Goal: Transaction & Acquisition: Download file/media

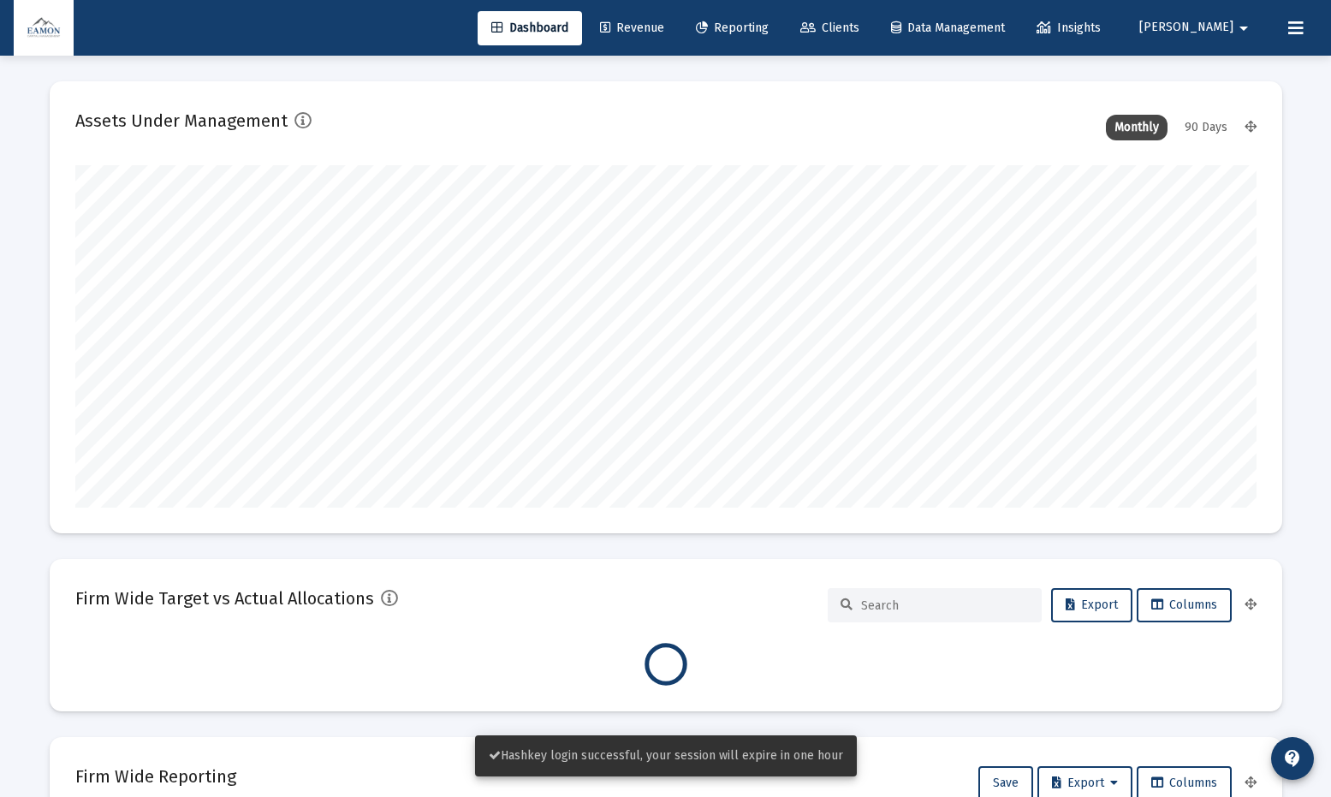
scroll to position [342, 1181]
type input "[DATE]"
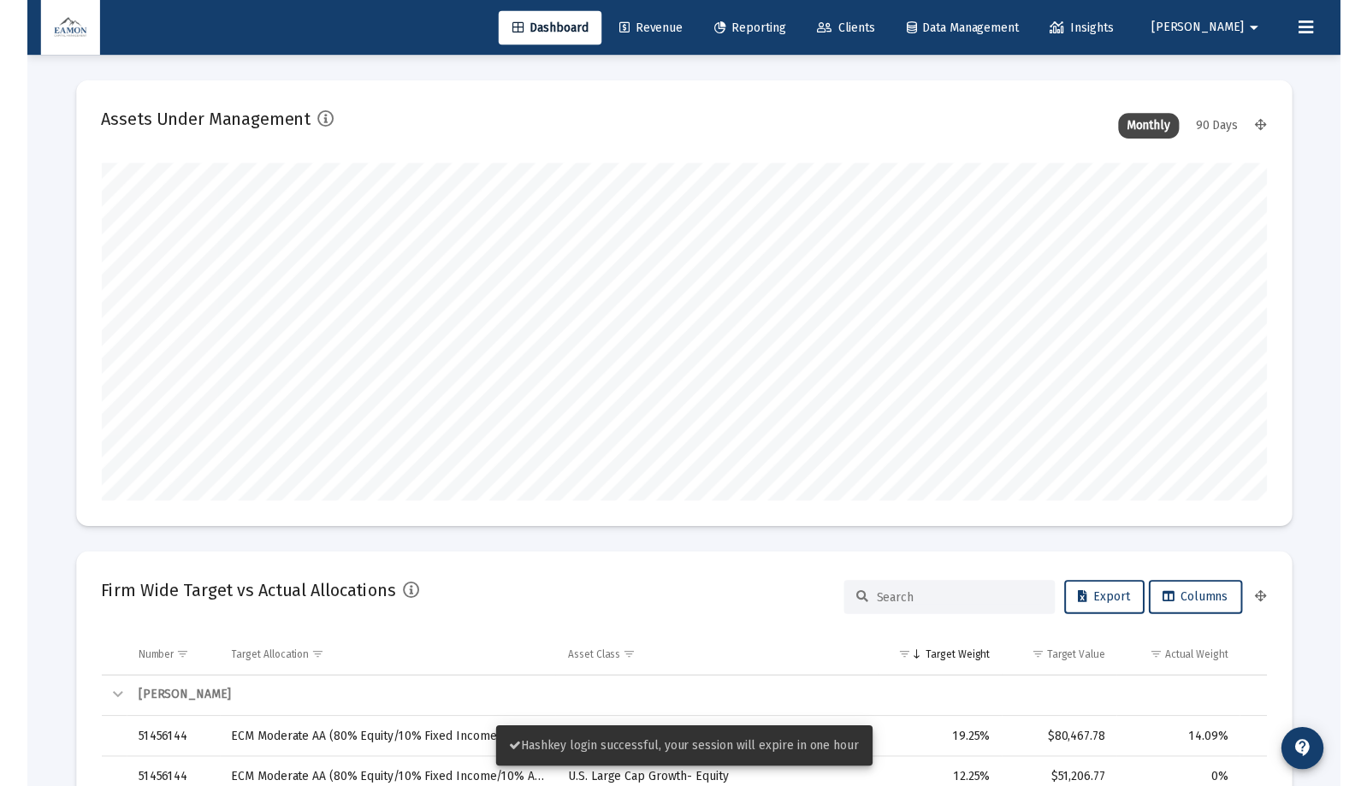
scroll to position [342, 552]
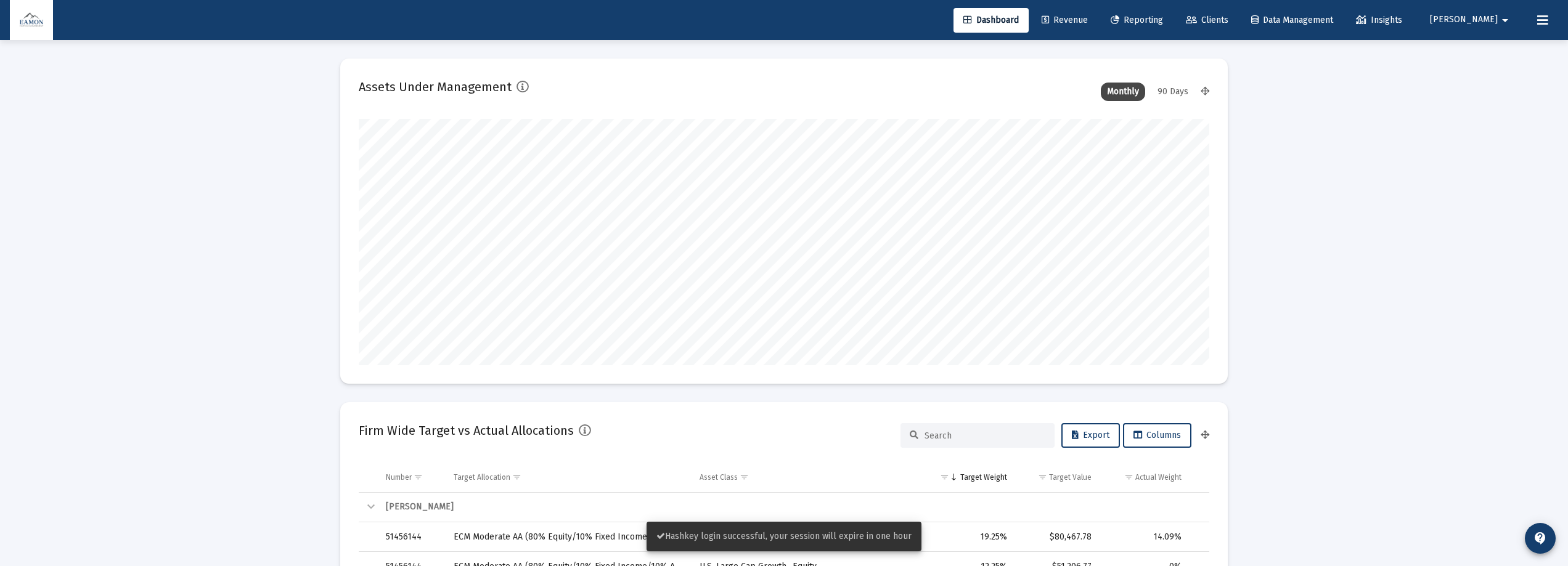
click at [887, 24] on span "Reporting" at bounding box center [1137, 20] width 53 height 11
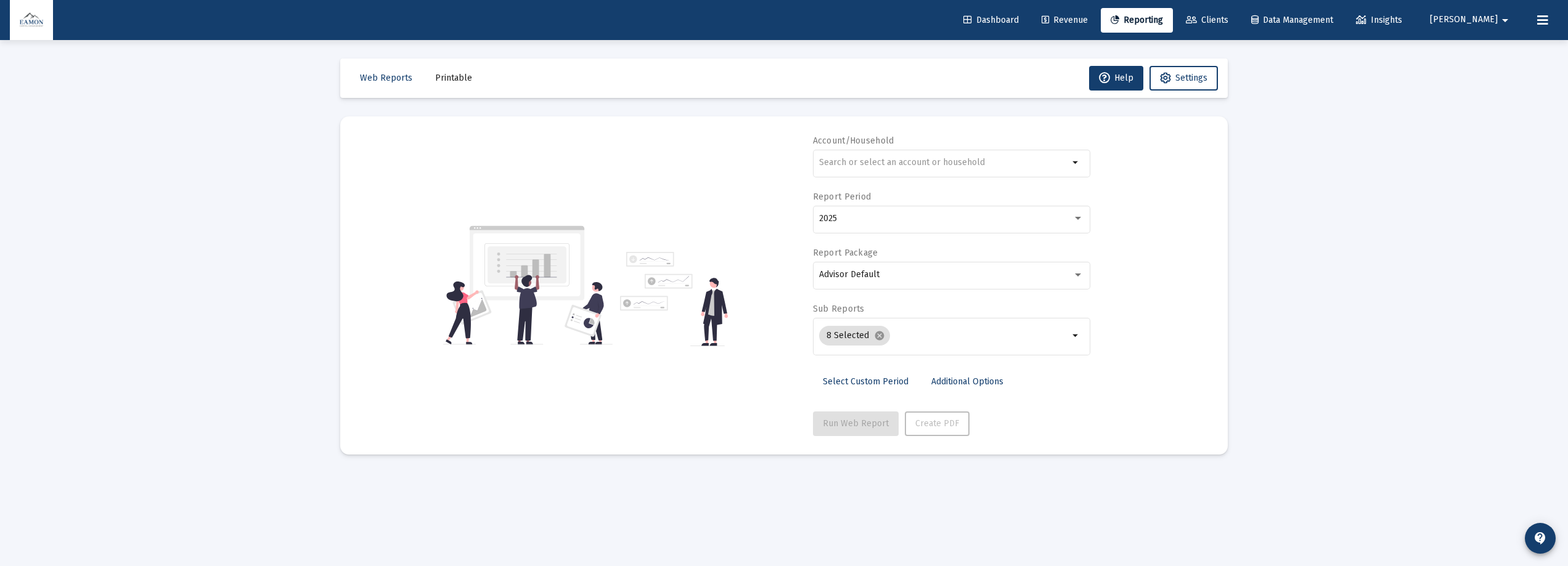
click at [2, 94] on div "Loading... Web Reports Printable Help Settings Account/Household arrow_drop_dow…" at bounding box center [784, 283] width 1568 height 566
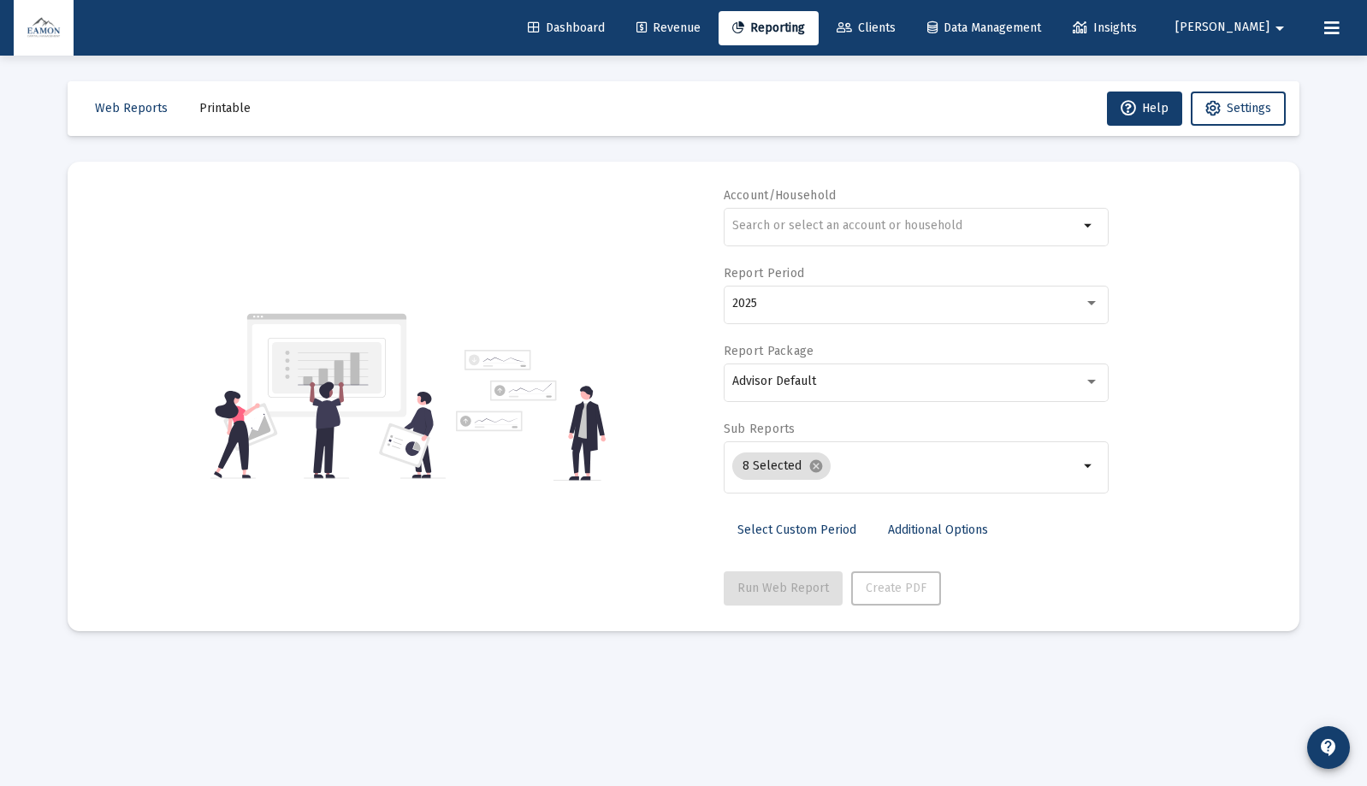
click at [222, 116] on button "Printable" at bounding box center [225, 109] width 79 height 34
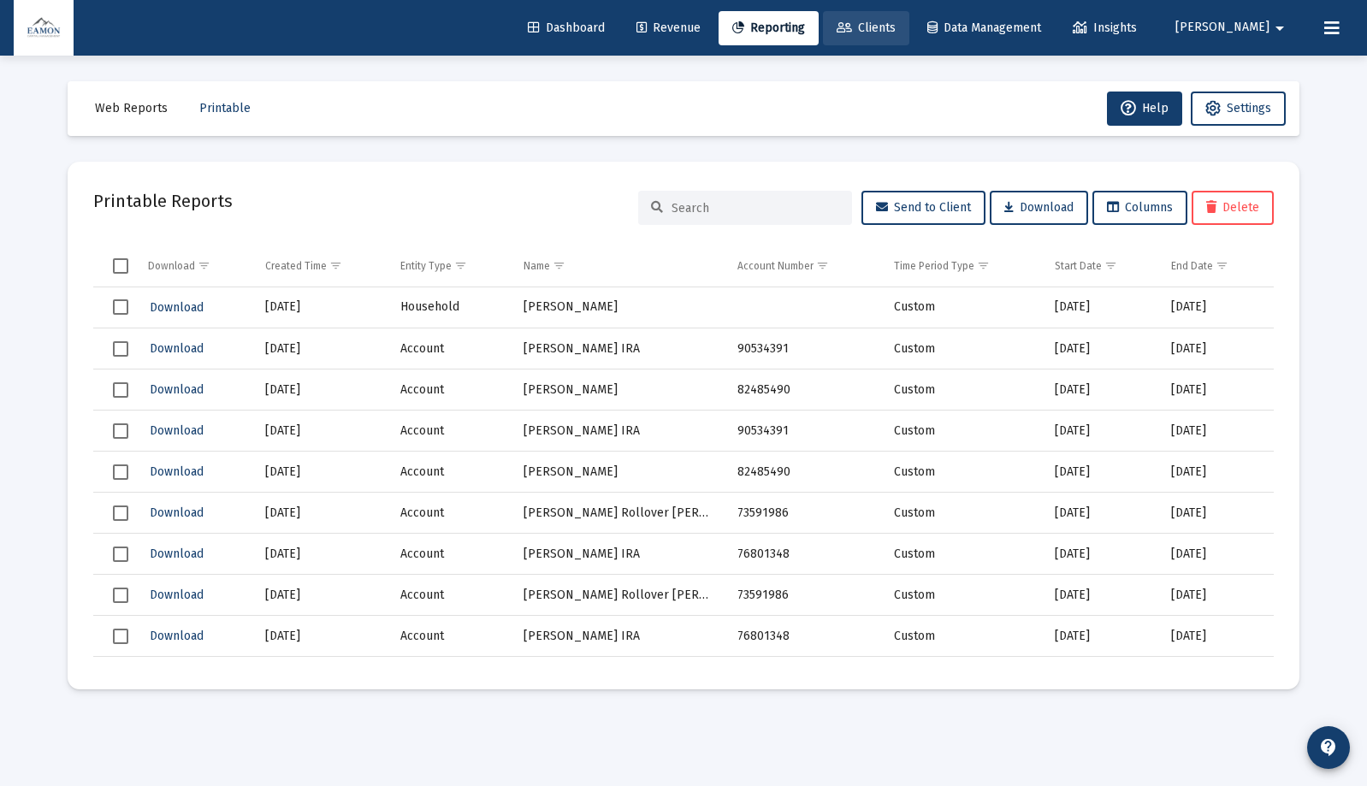
click at [896, 28] on span "Clients" at bounding box center [866, 28] width 59 height 15
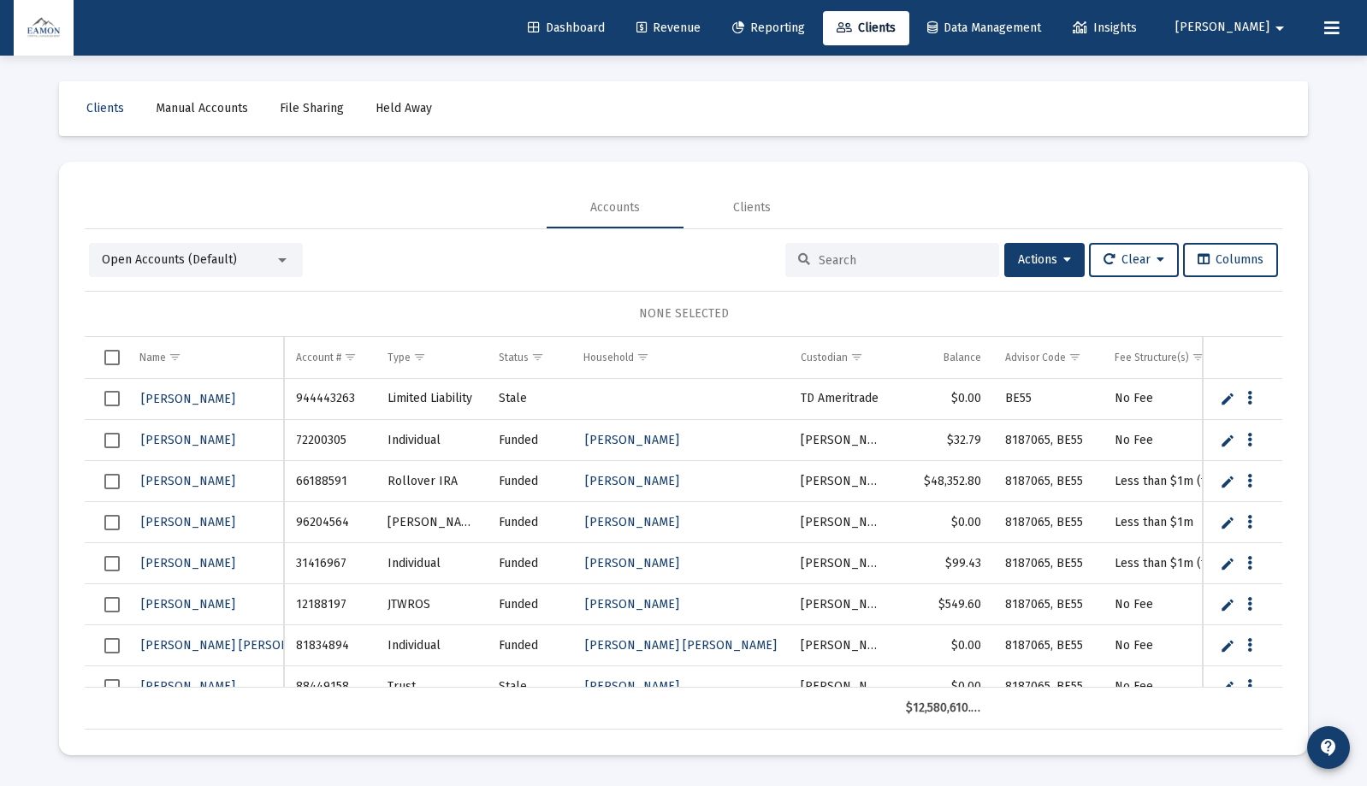
click at [266, 253] on div "Open Accounts (Default)" at bounding box center [188, 260] width 173 height 17
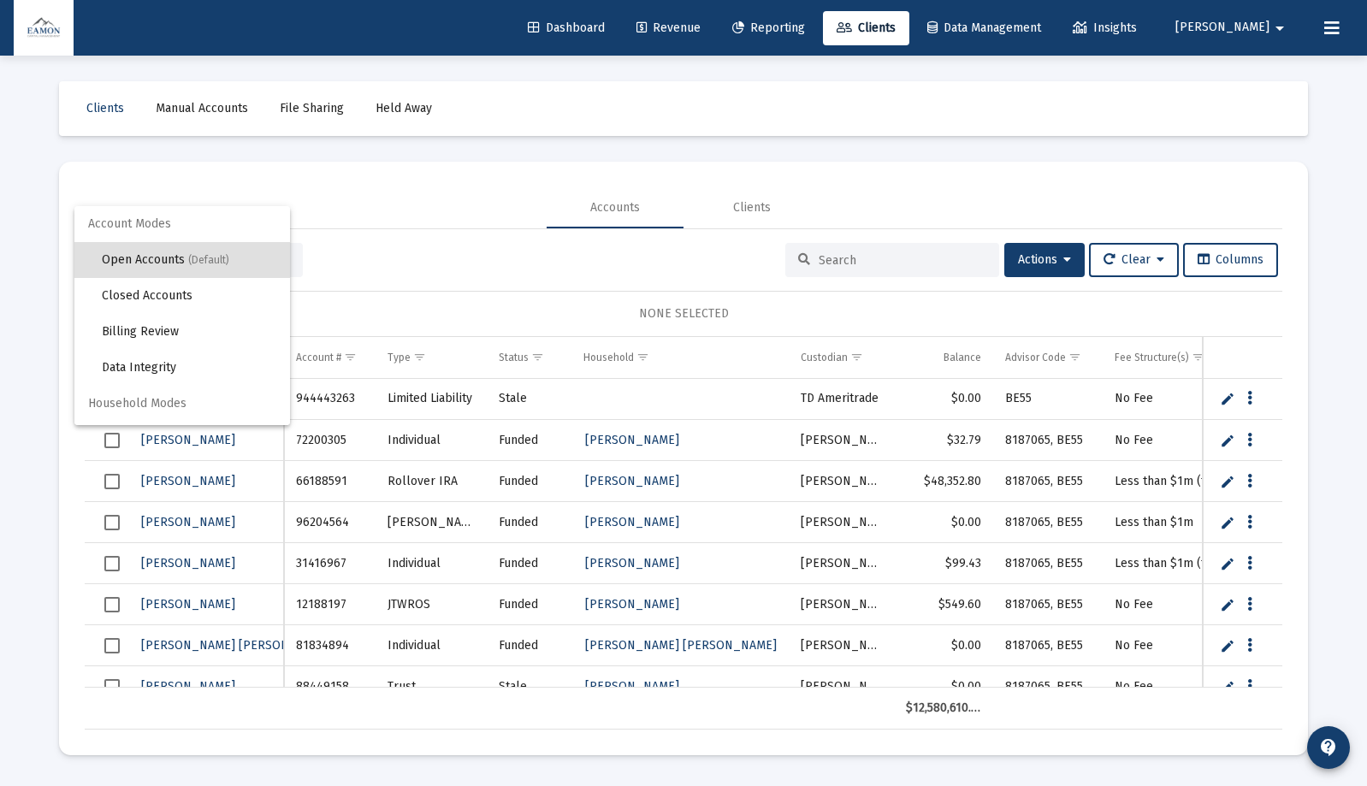
click at [878, 256] on div at bounding box center [683, 393] width 1367 height 786
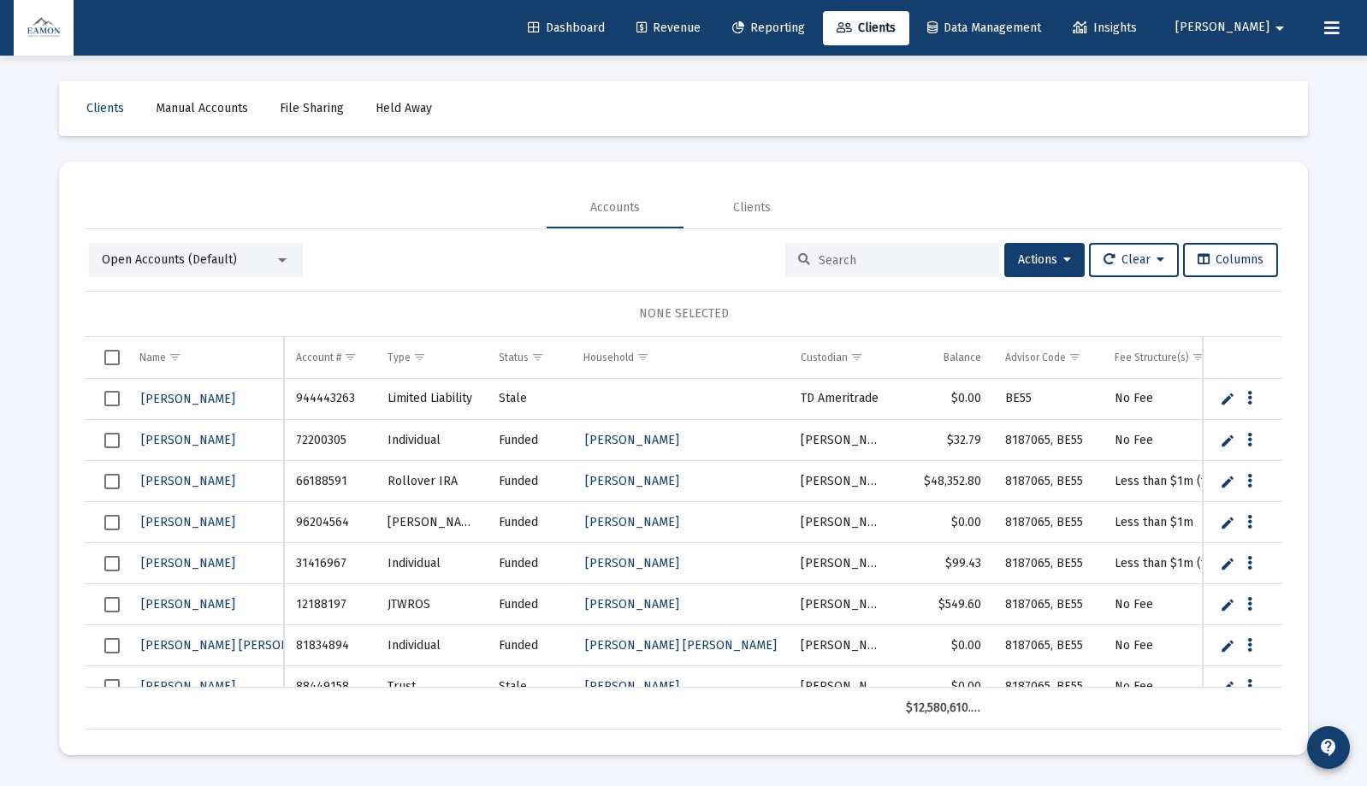
click at [864, 263] on input at bounding box center [903, 260] width 168 height 15
paste input "57512507"
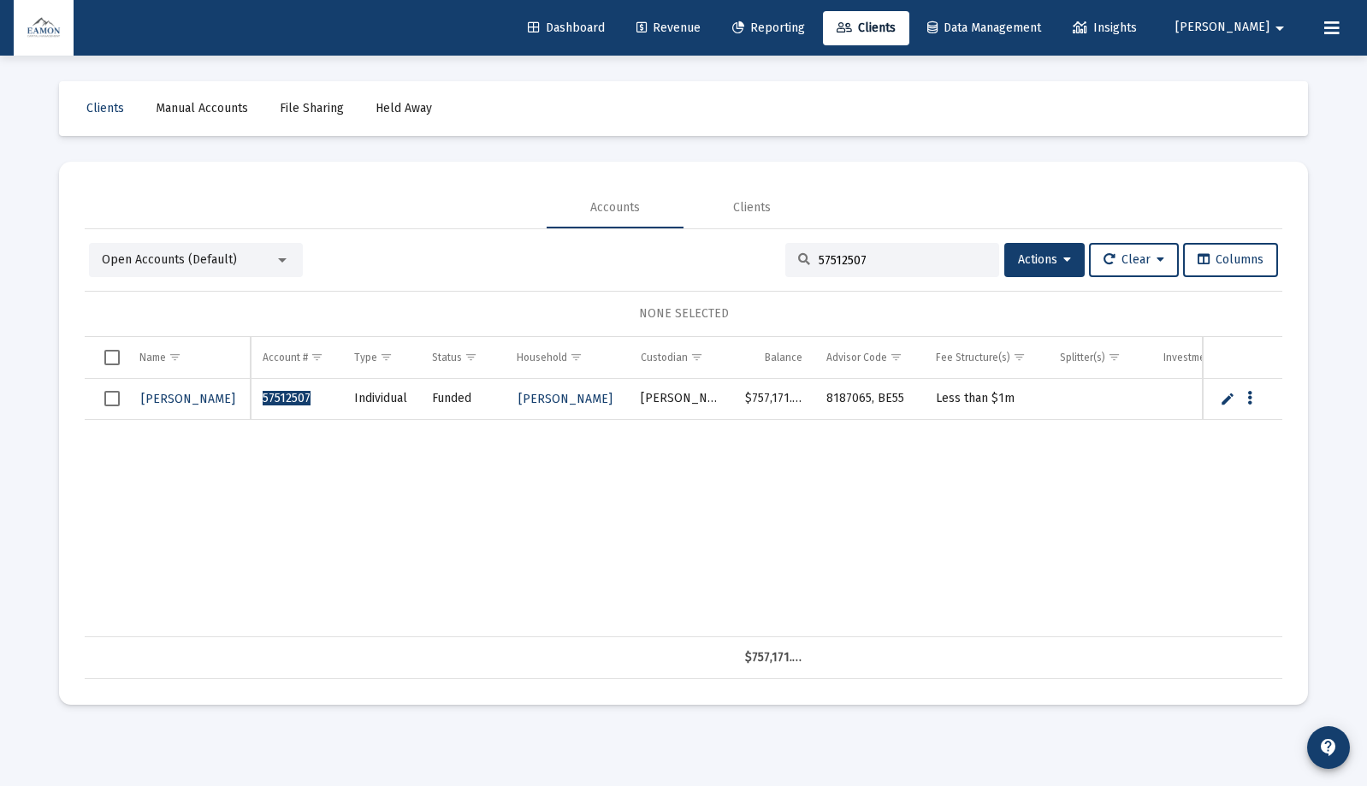
type input "57512507"
click at [154, 403] on span "[PERSON_NAME]" at bounding box center [188, 399] width 94 height 15
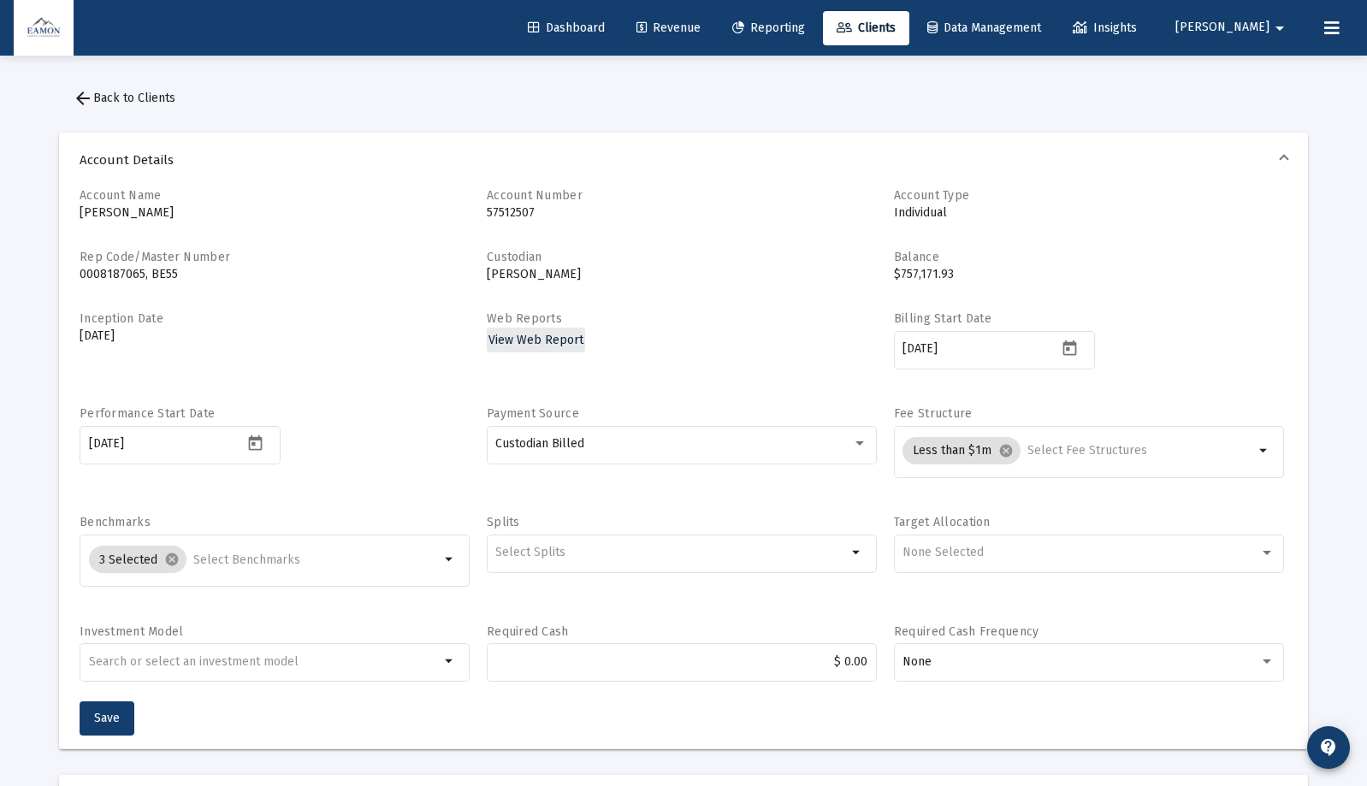
click at [547, 333] on span "View Web Report" at bounding box center [536, 340] width 95 height 15
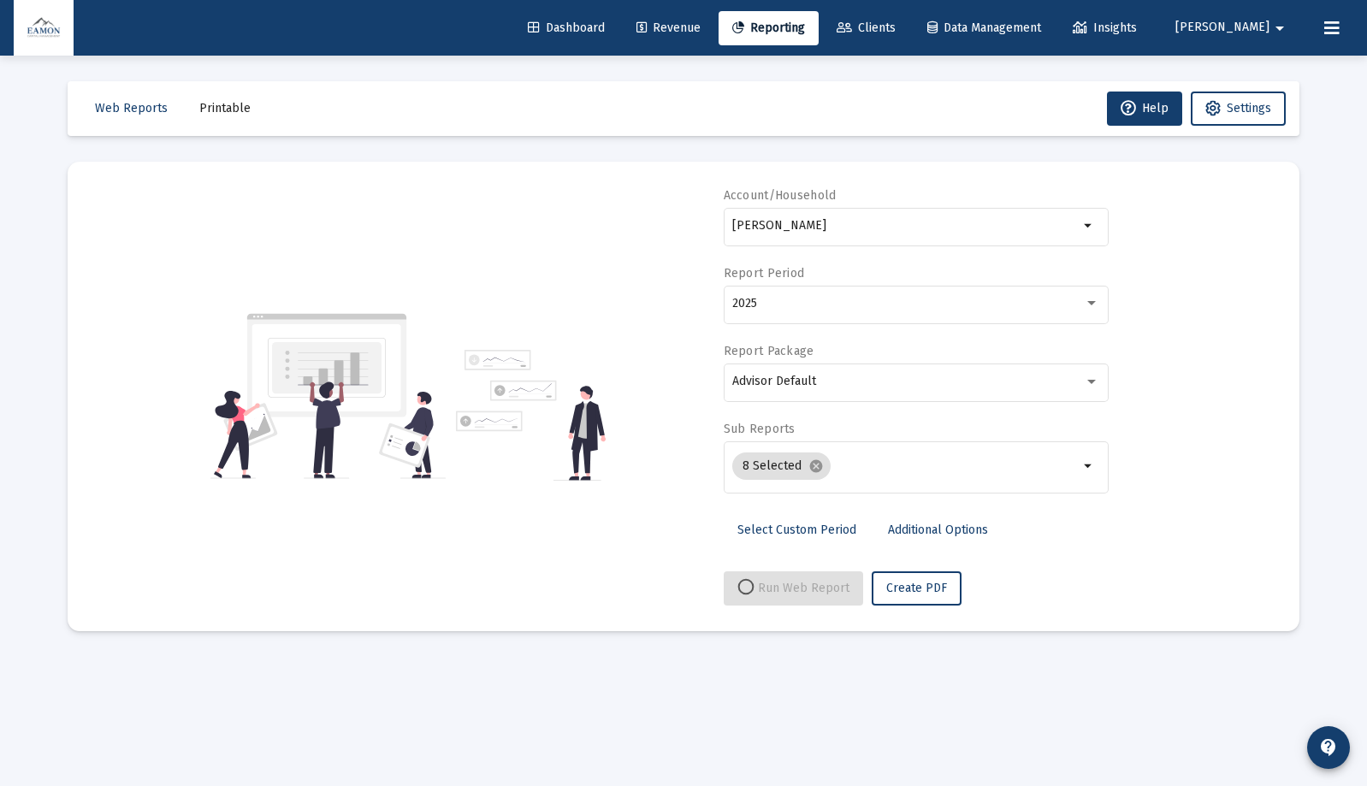
select select "View all"
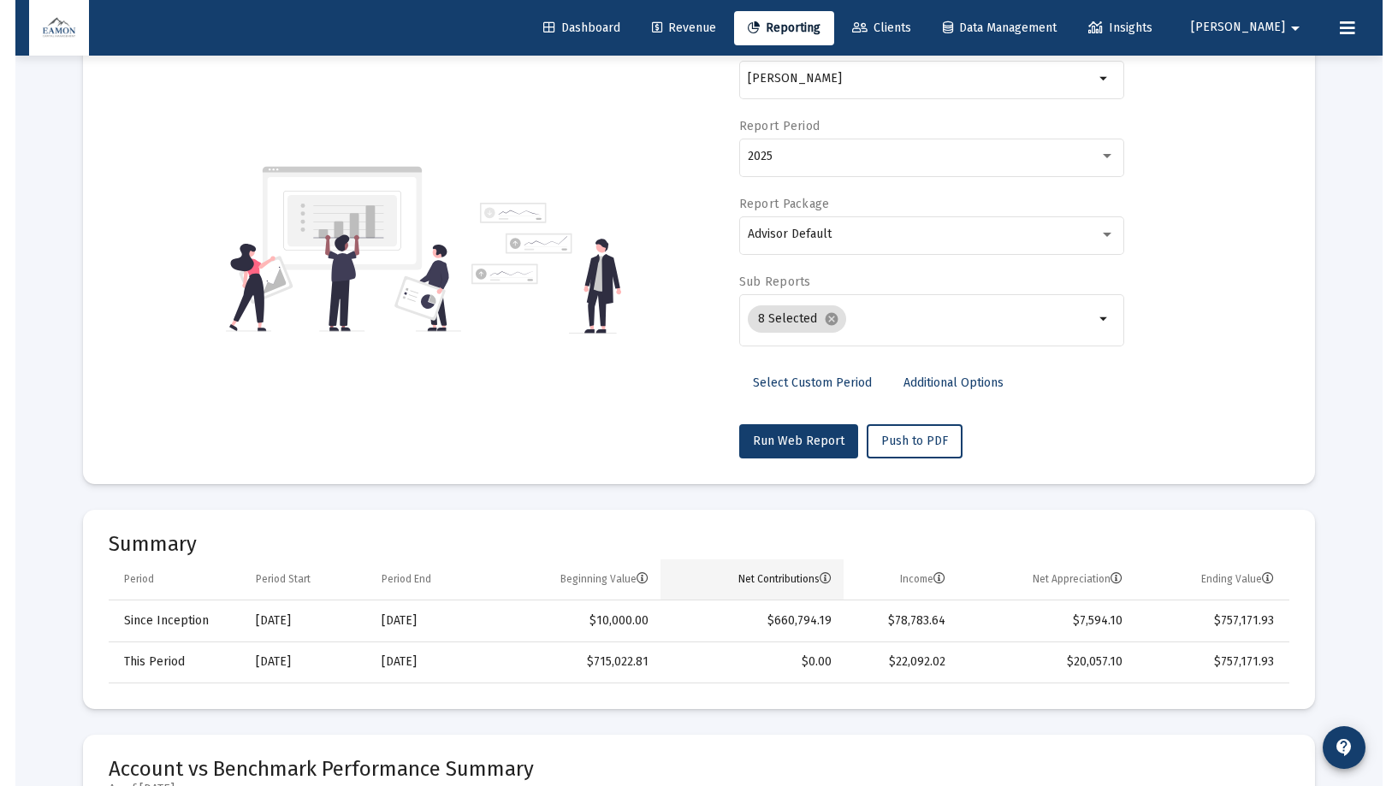
scroll to position [151, 0]
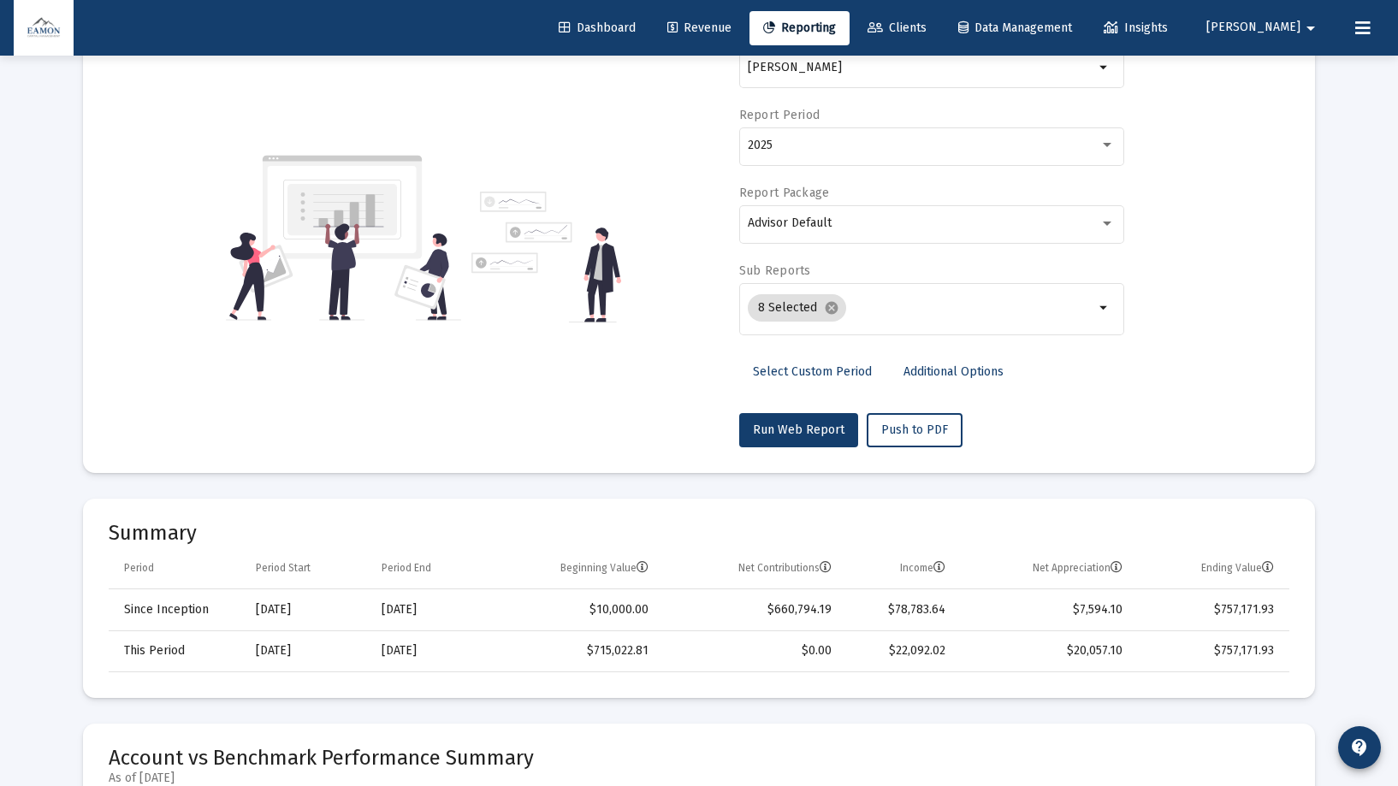
scroll to position [388, 0]
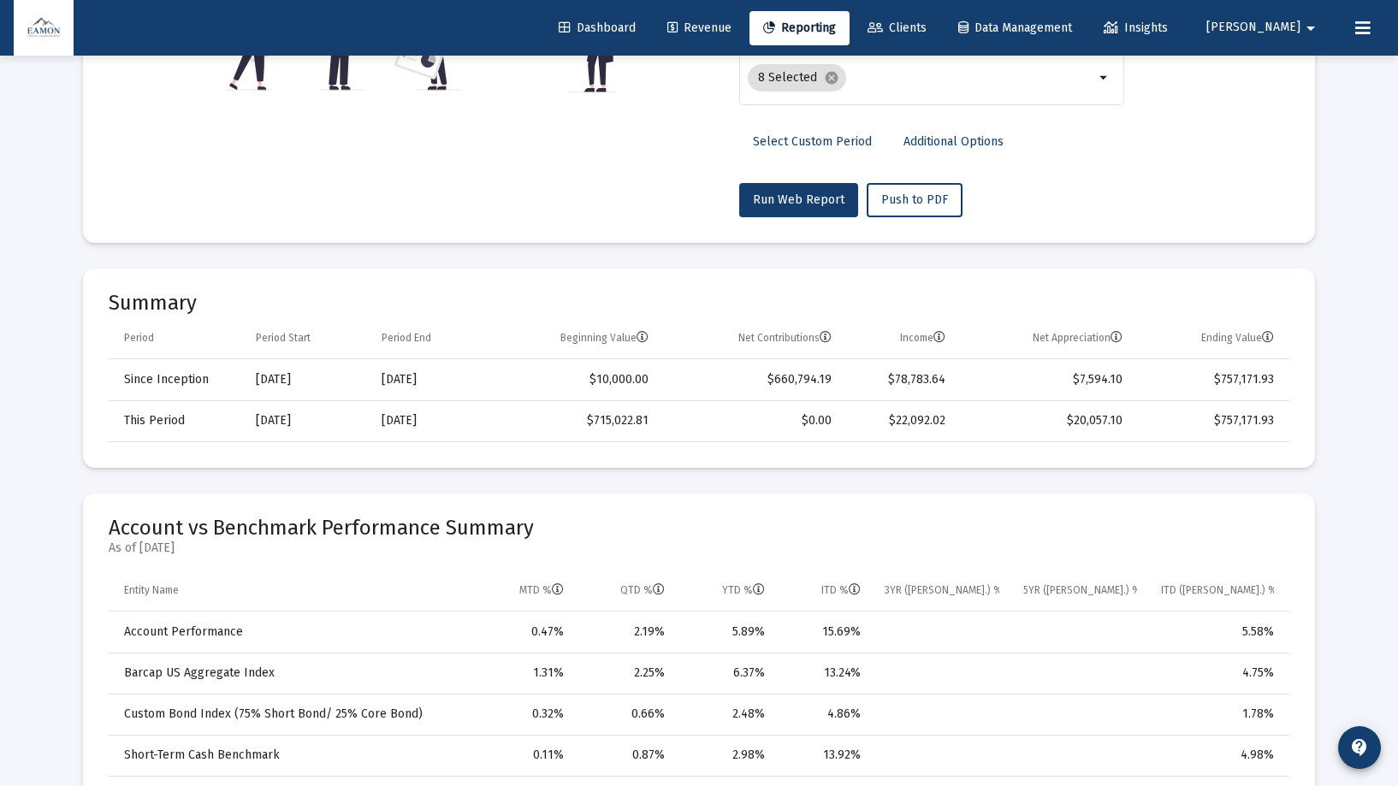
click at [732, 502] on mat-card "Account vs Benchmark Performance Summary As of [DATE] Entity Name MTD % QTD % Y…" at bounding box center [699, 648] width 1232 height 309
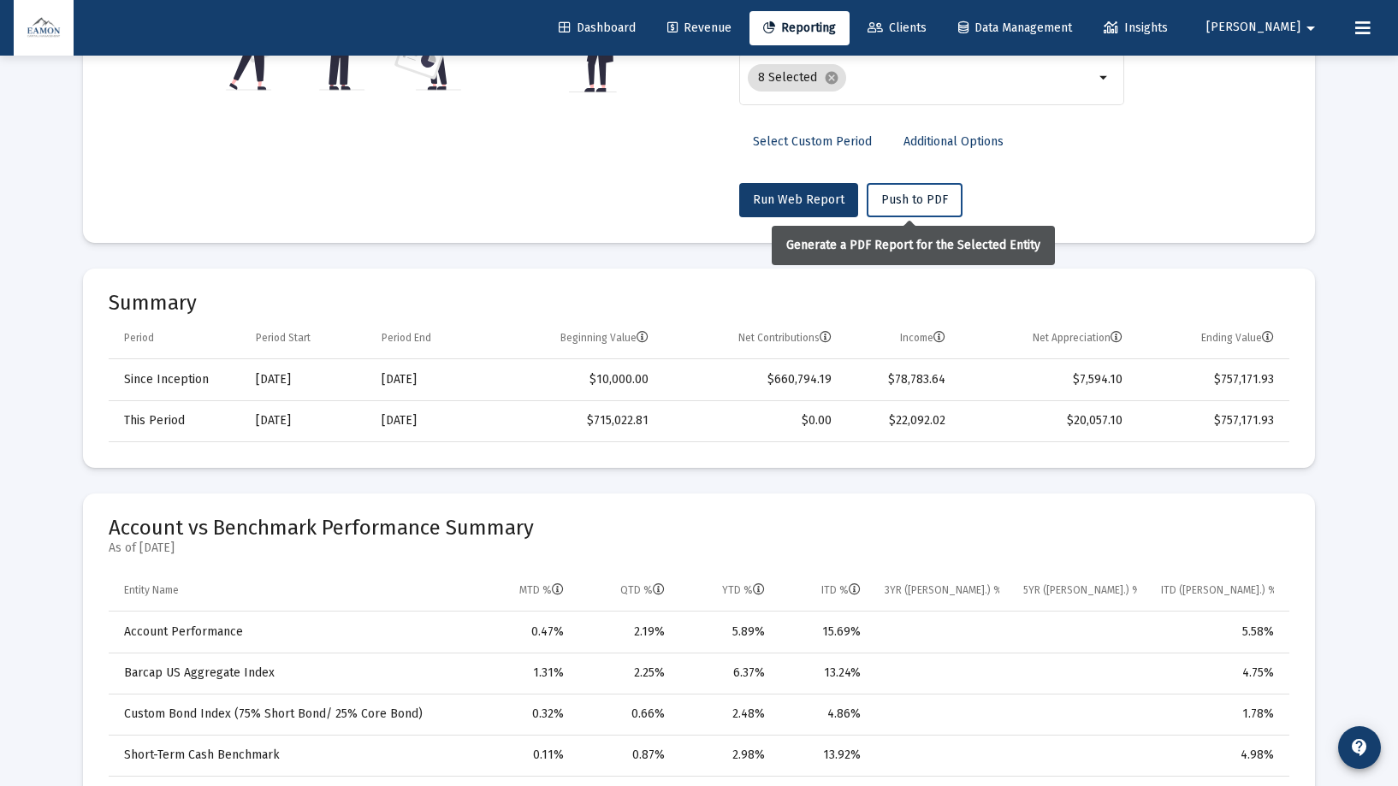
click at [889, 199] on span "Push to PDF" at bounding box center [914, 200] width 67 height 15
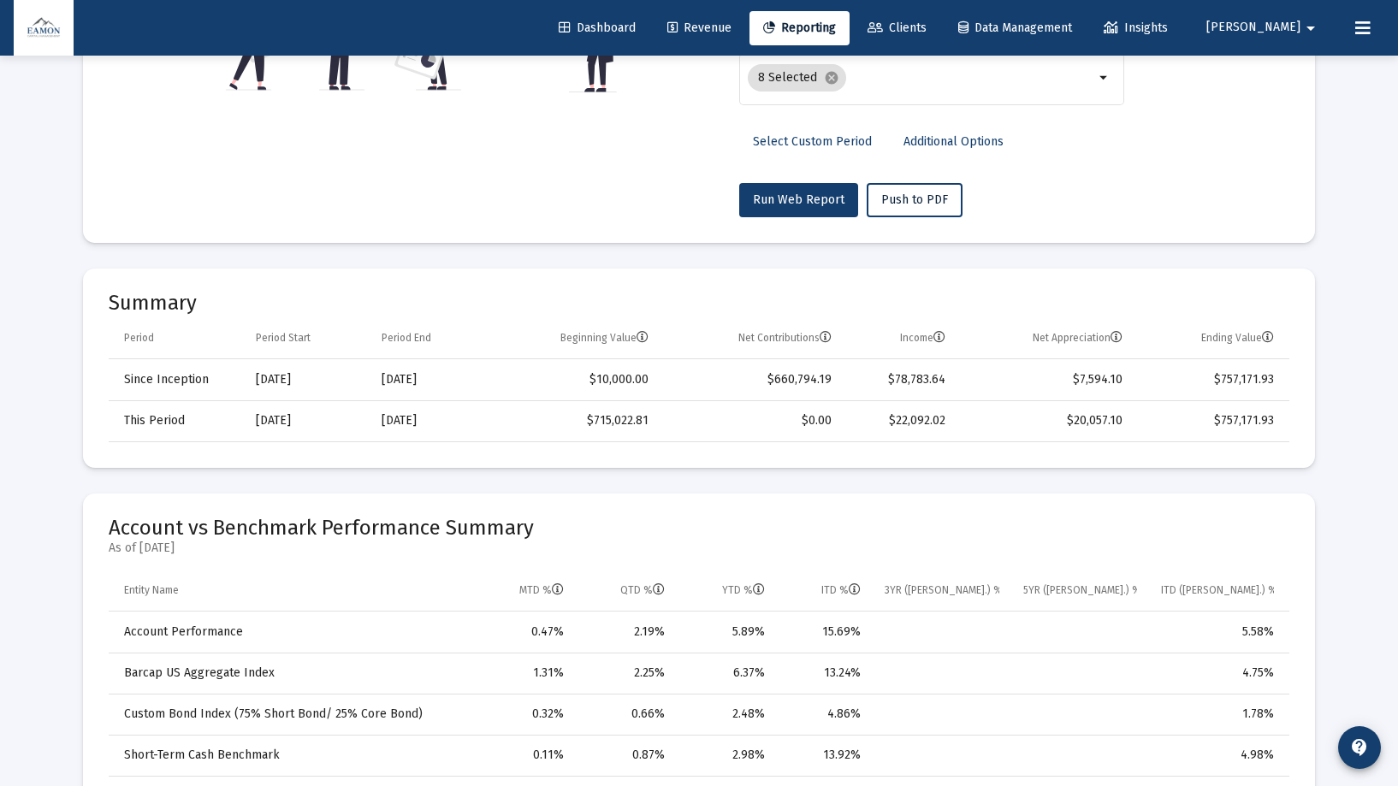
scroll to position [0, 0]
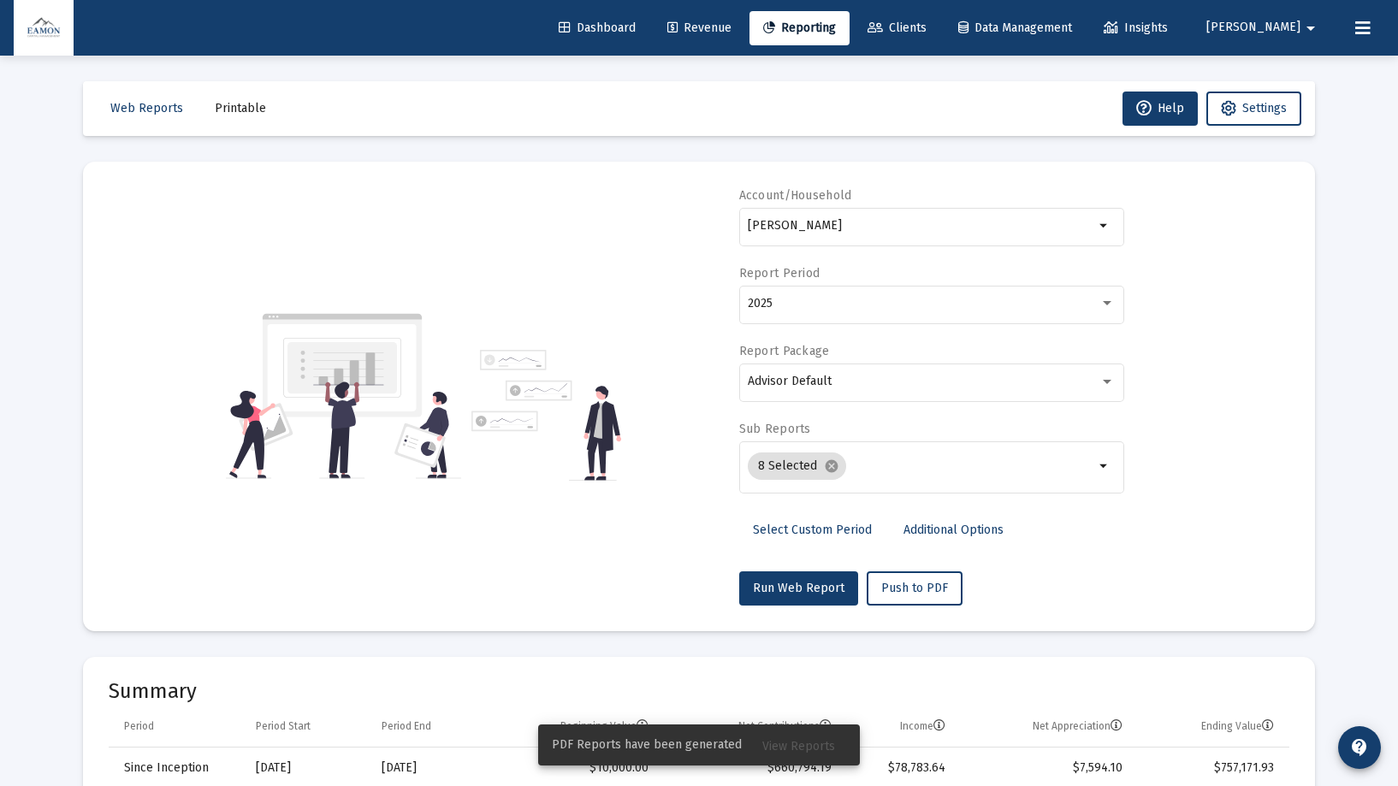
click at [813, 575] on span "View Reports" at bounding box center [798, 746] width 73 height 15
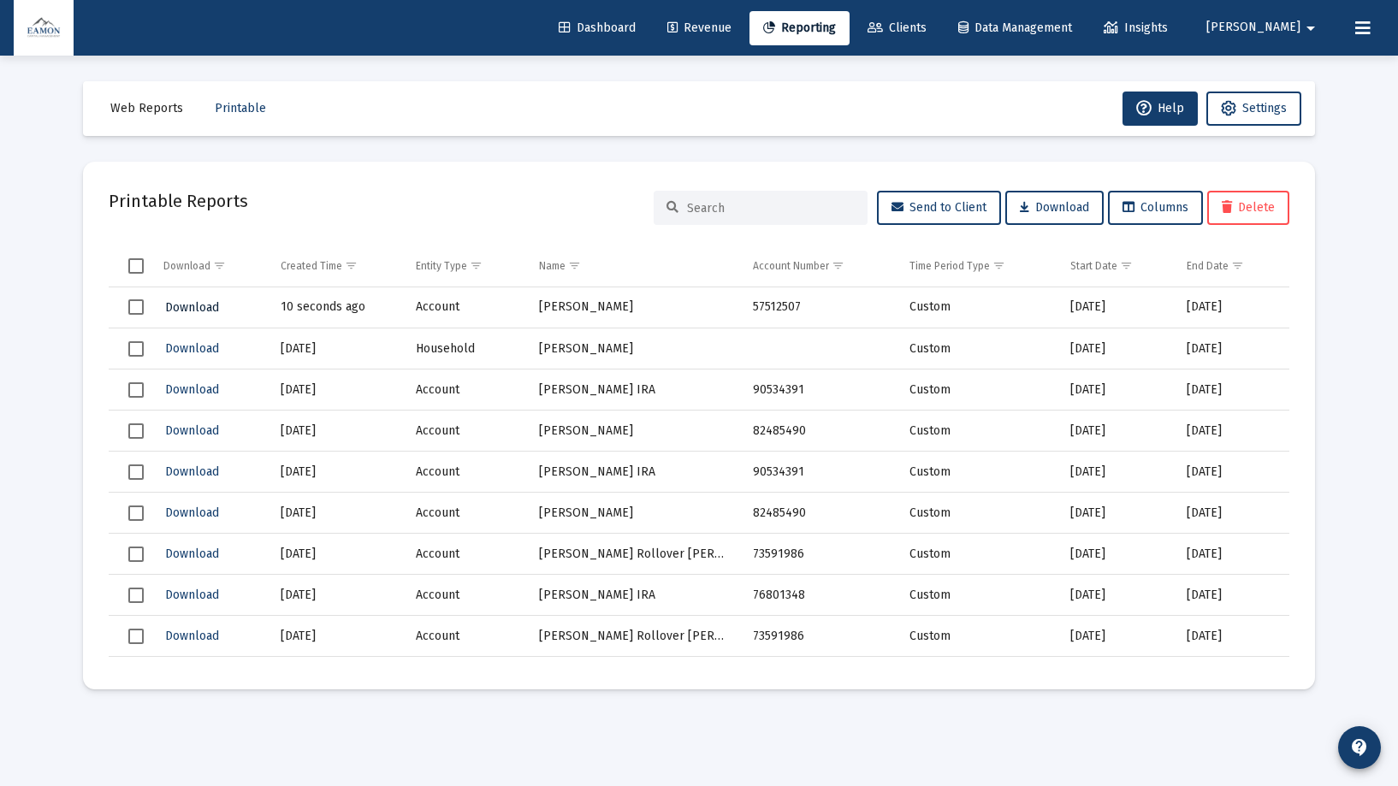
click at [200, 314] on span "Download" at bounding box center [192, 307] width 54 height 15
click at [153, 114] on span "Web Reports" at bounding box center [146, 108] width 73 height 15
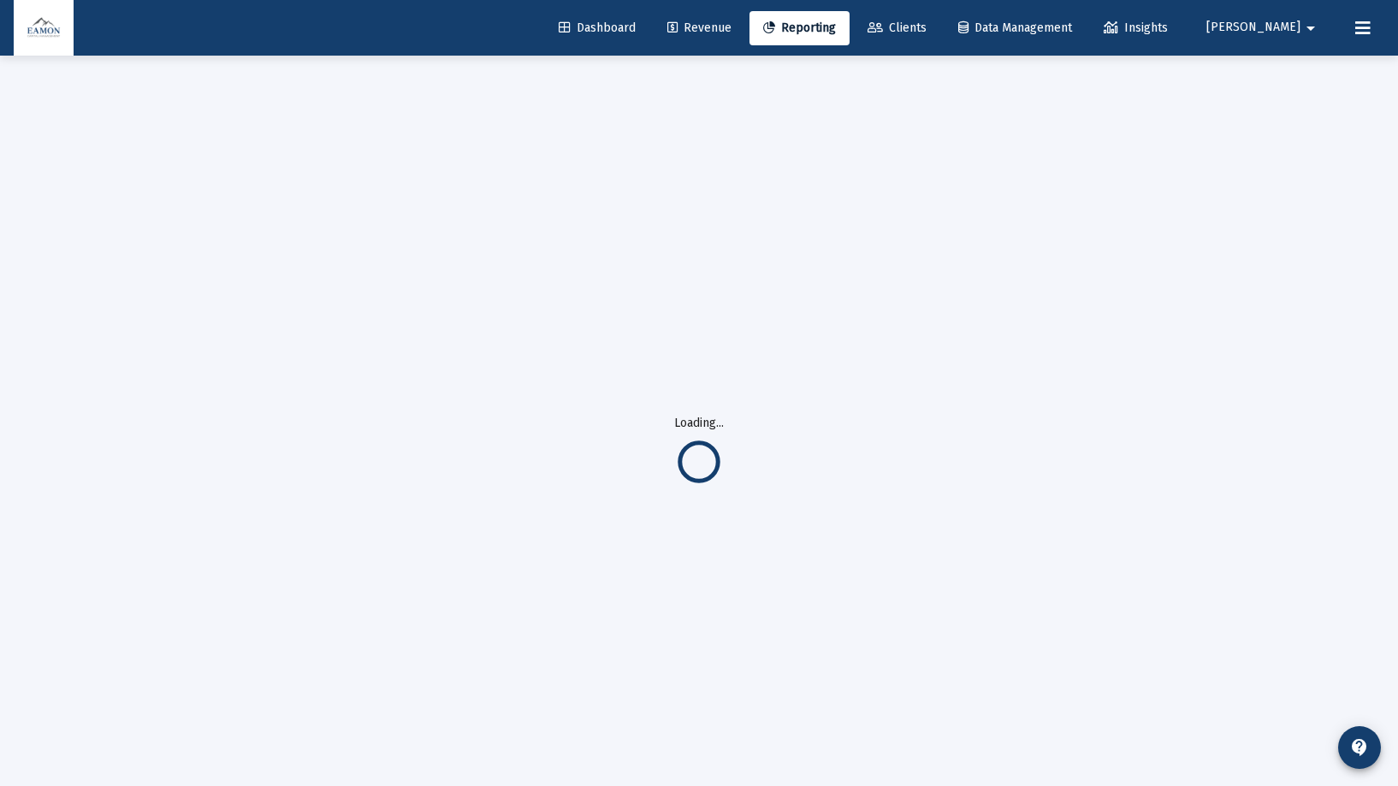
select select "View all"
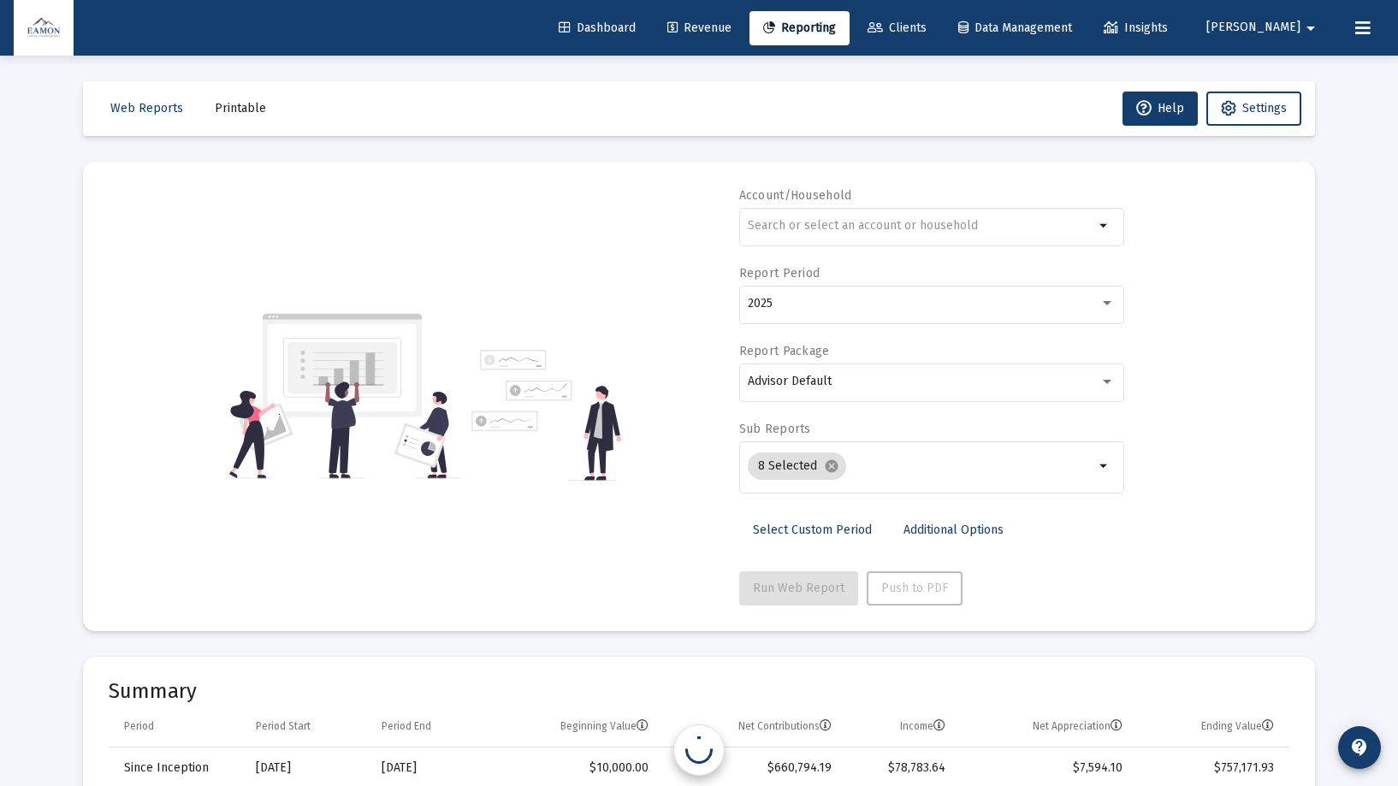
click at [202, 104] on button "Printable" at bounding box center [240, 109] width 79 height 34
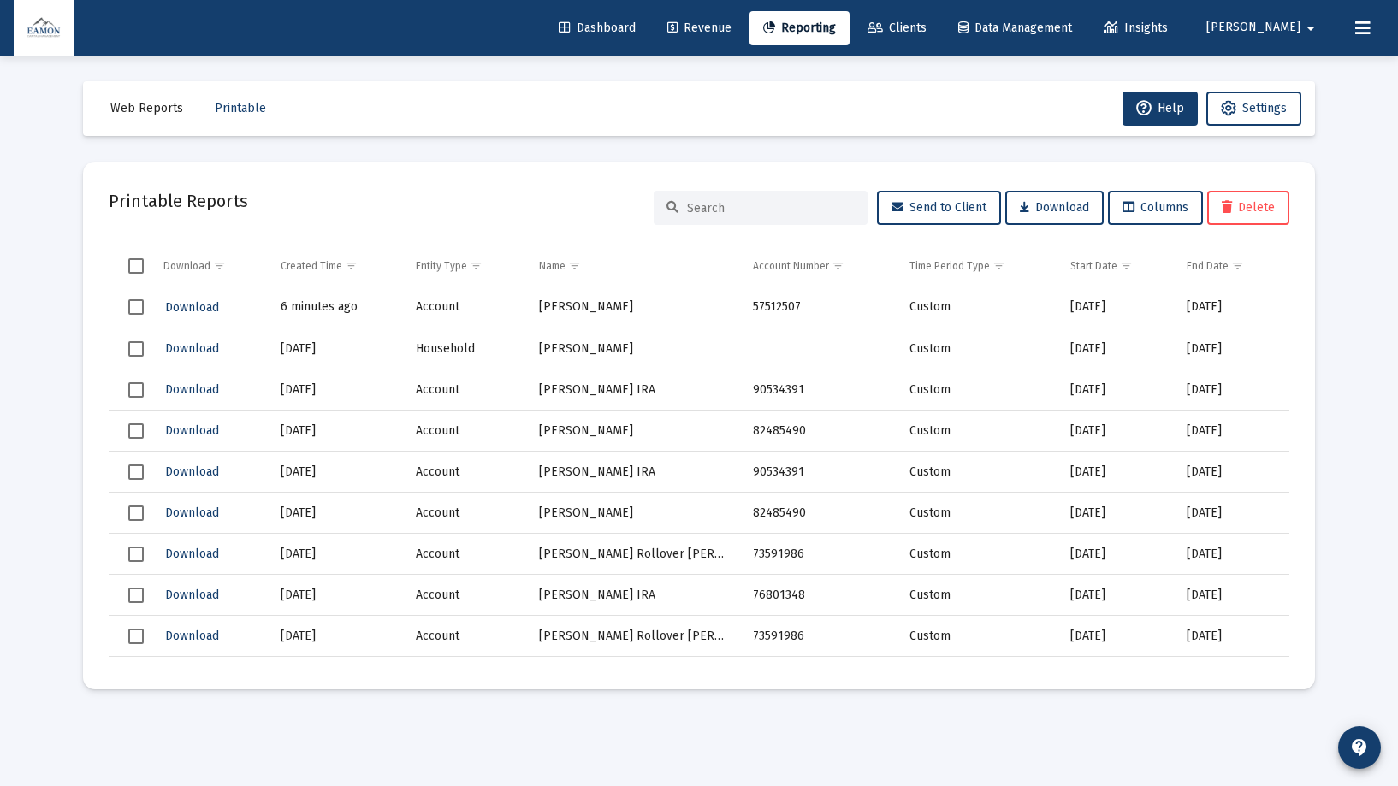
click at [131, 310] on span "Select row" at bounding box center [135, 306] width 15 height 15
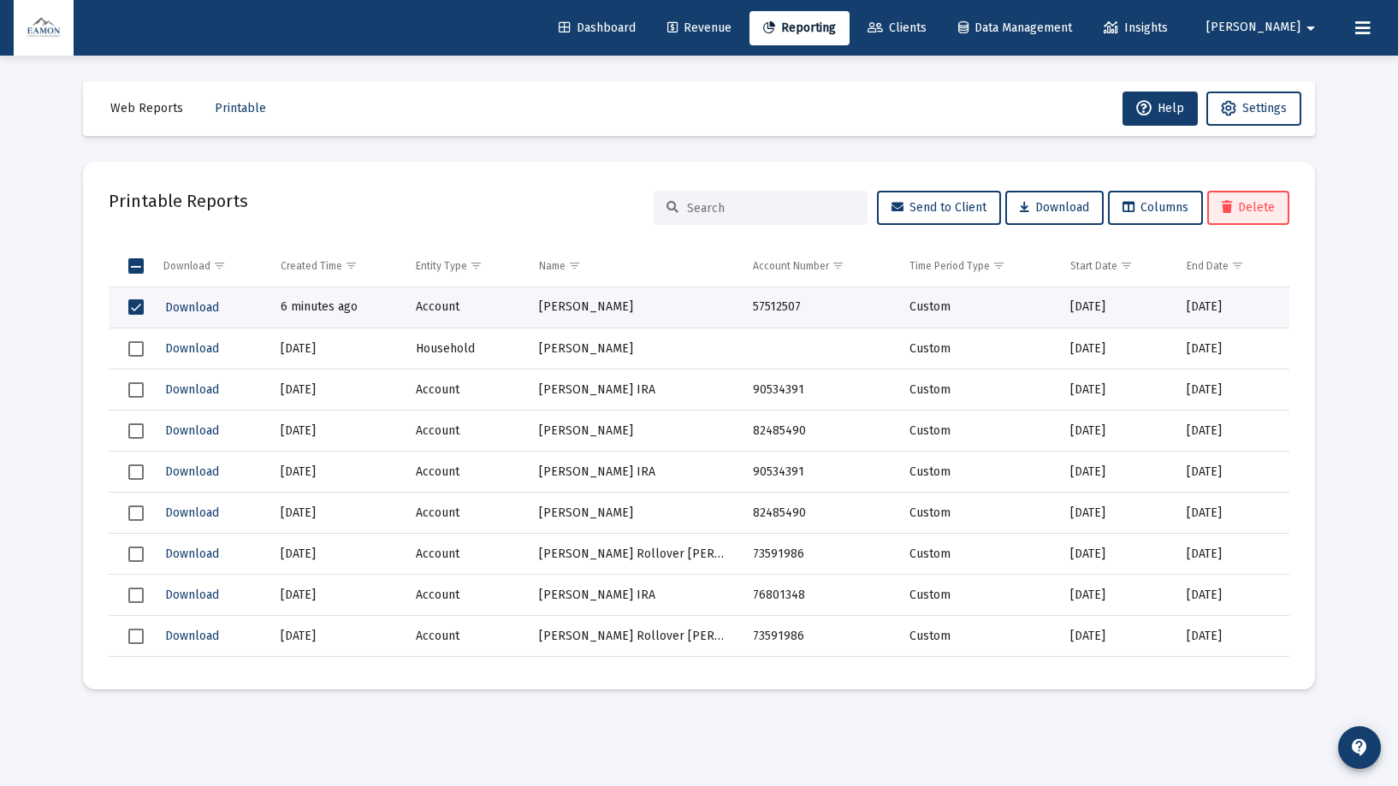
click at [1231, 212] on span "Delete" at bounding box center [1248, 207] width 53 height 15
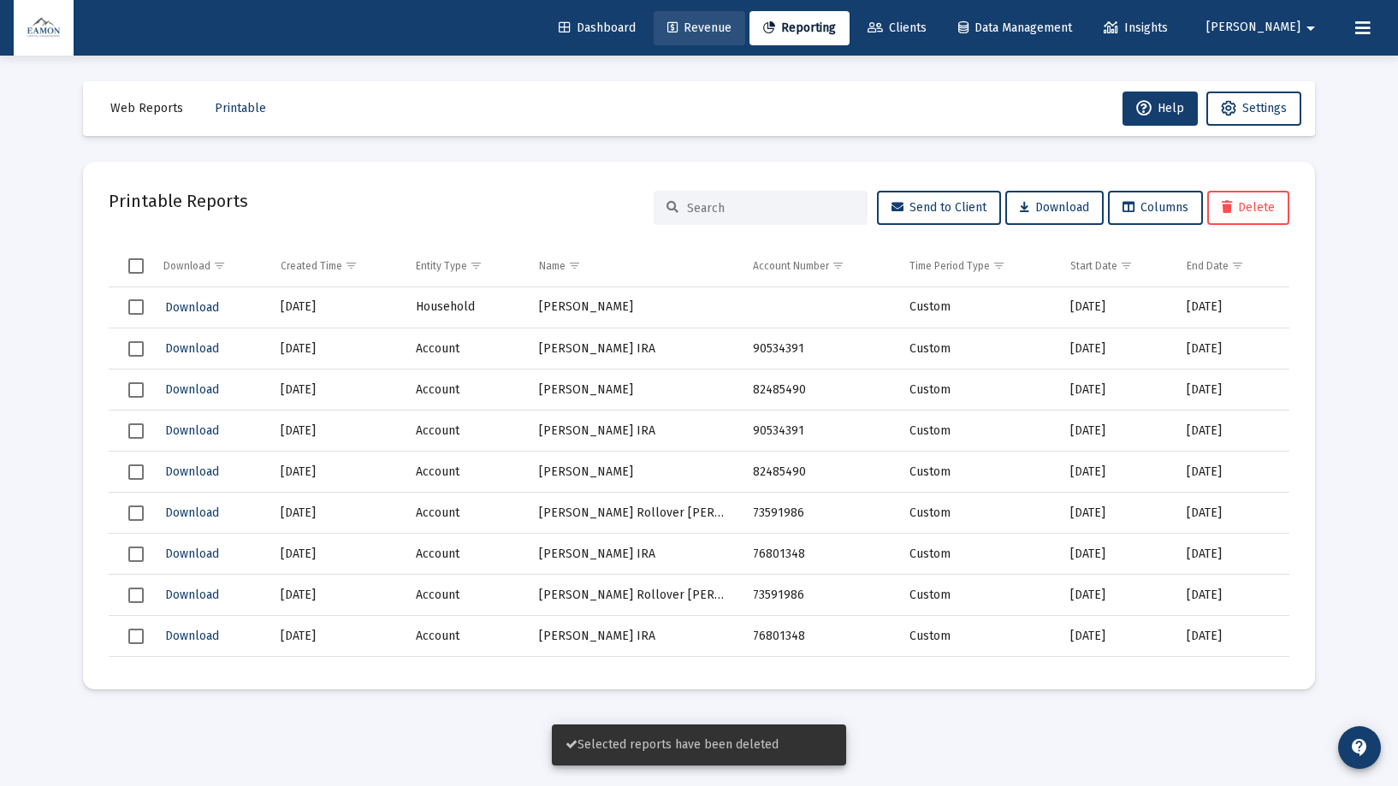
click at [732, 26] on span "Revenue" at bounding box center [699, 28] width 64 height 15
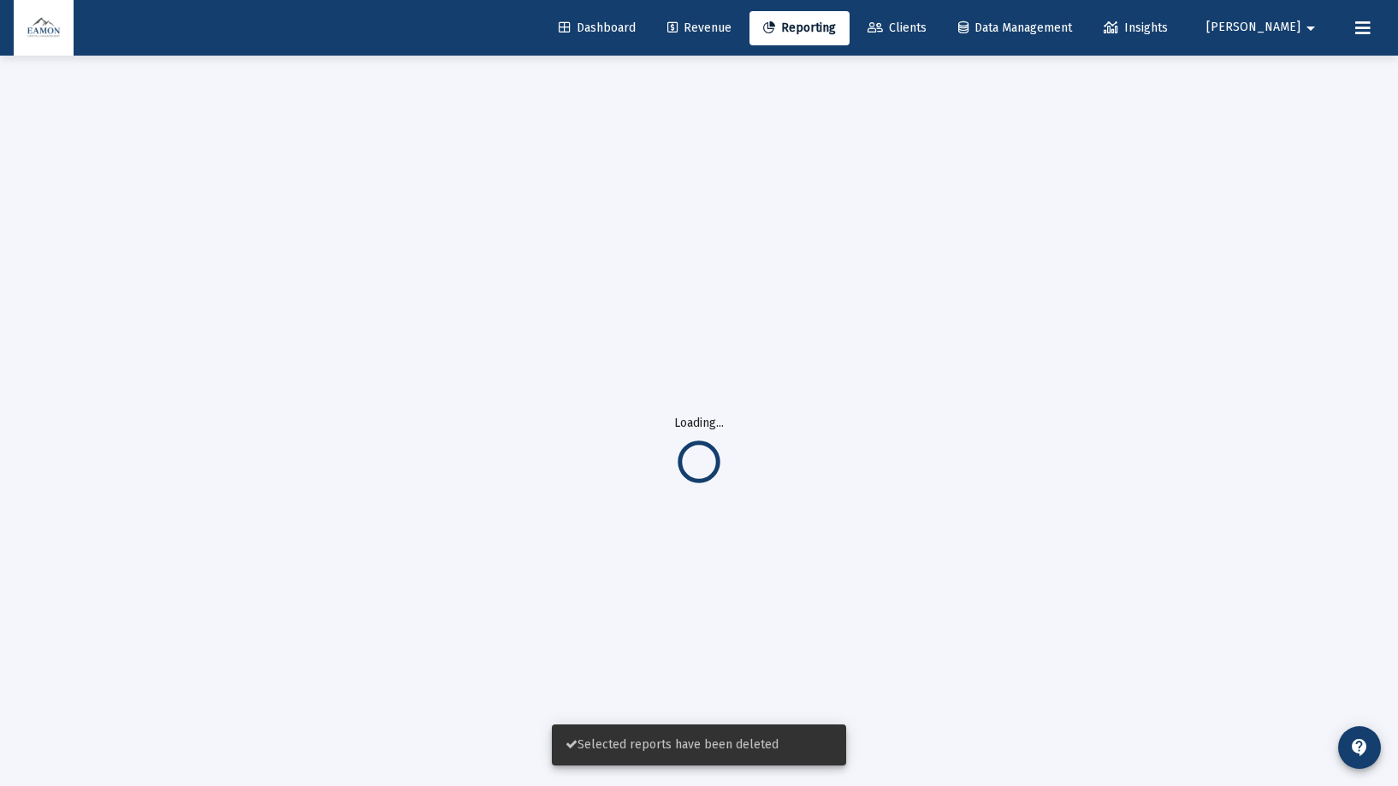
click at [636, 21] on span "Dashboard" at bounding box center [597, 28] width 77 height 15
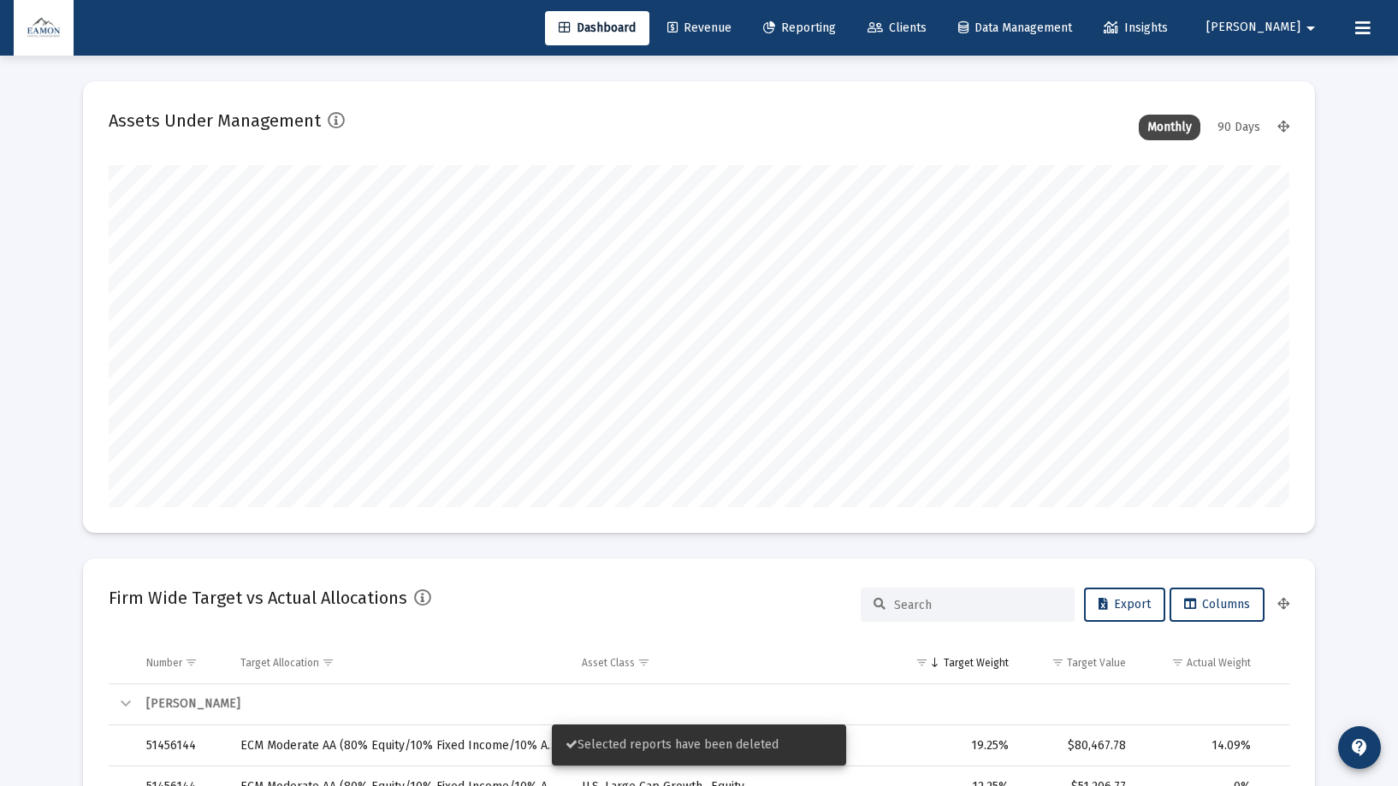
scroll to position [342, 636]
